Goal: Information Seeking & Learning: Learn about a topic

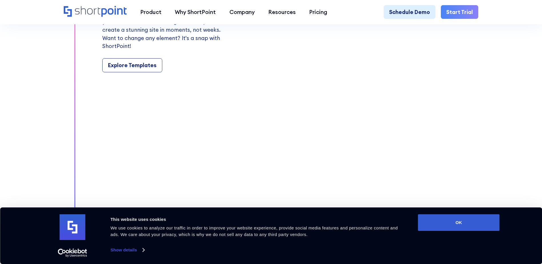
scroll to position [742, 0]
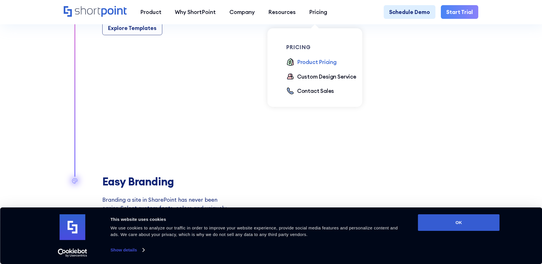
click at [313, 64] on div "Product Pricing" at bounding box center [316, 62] width 39 height 8
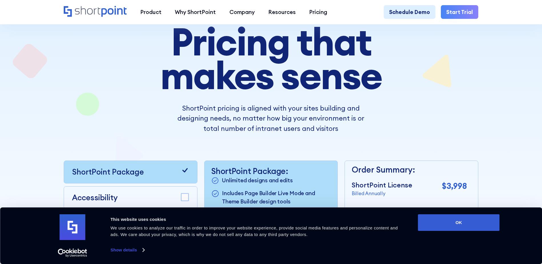
scroll to position [57, 0]
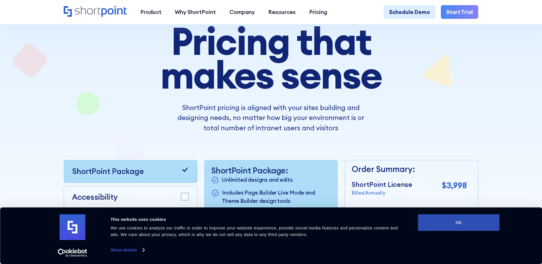
click at [447, 225] on button "OK" at bounding box center [459, 222] width 82 height 17
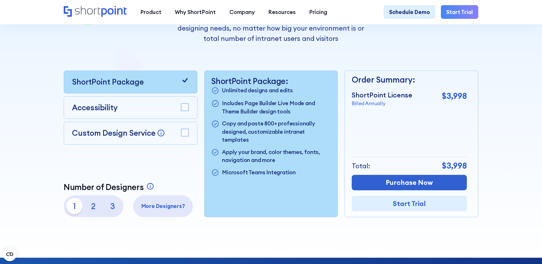
scroll to position [114, 0]
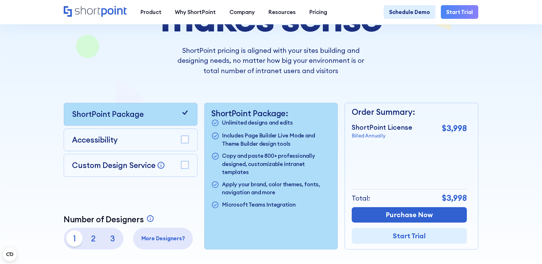
click at [94, 240] on p "2" at bounding box center [93, 238] width 16 height 16
click at [73, 241] on p "1" at bounding box center [74, 238] width 16 height 16
click at [192, 140] on div "Accessibility" at bounding box center [131, 139] width 134 height 23
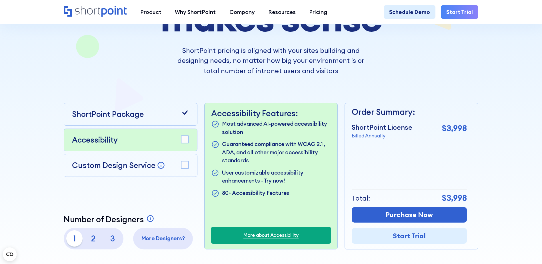
click at [186, 143] on rect at bounding box center [184, 139] width 7 height 7
click at [185, 143] on rect at bounding box center [184, 139] width 7 height 7
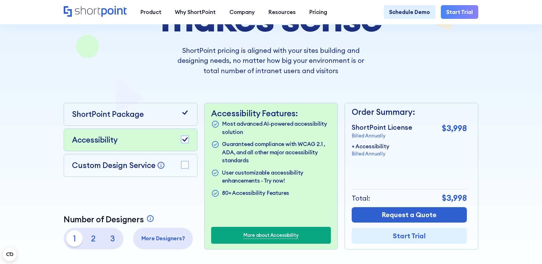
drag, startPoint x: 185, startPoint y: 144, endPoint x: 184, endPoint y: 170, distance: 25.5
click at [184, 168] on rect at bounding box center [184, 164] width 7 height 7
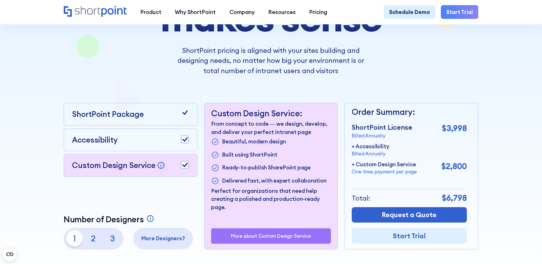
click at [183, 167] on icon at bounding box center [184, 165] width 5 height 4
click at [184, 141] on icon at bounding box center [184, 139] width 5 height 4
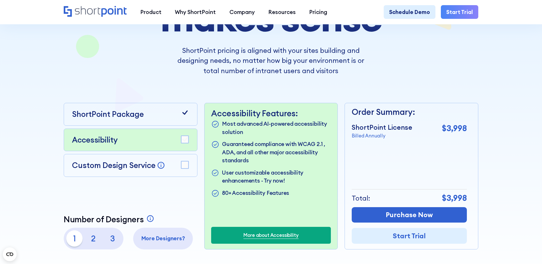
click at [185, 120] on div at bounding box center [185, 113] width 8 height 11
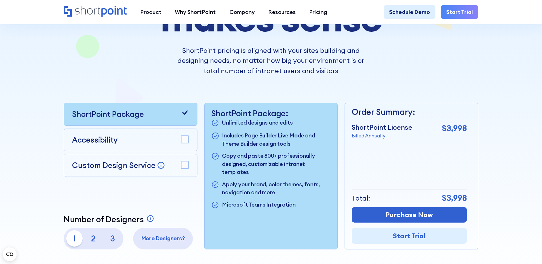
click at [184, 116] on icon at bounding box center [185, 112] width 8 height 8
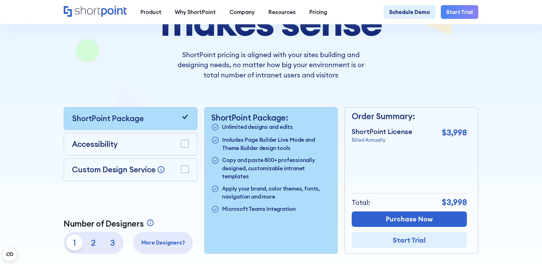
scroll to position [0, 0]
